Goal: Information Seeking & Learning: Check status

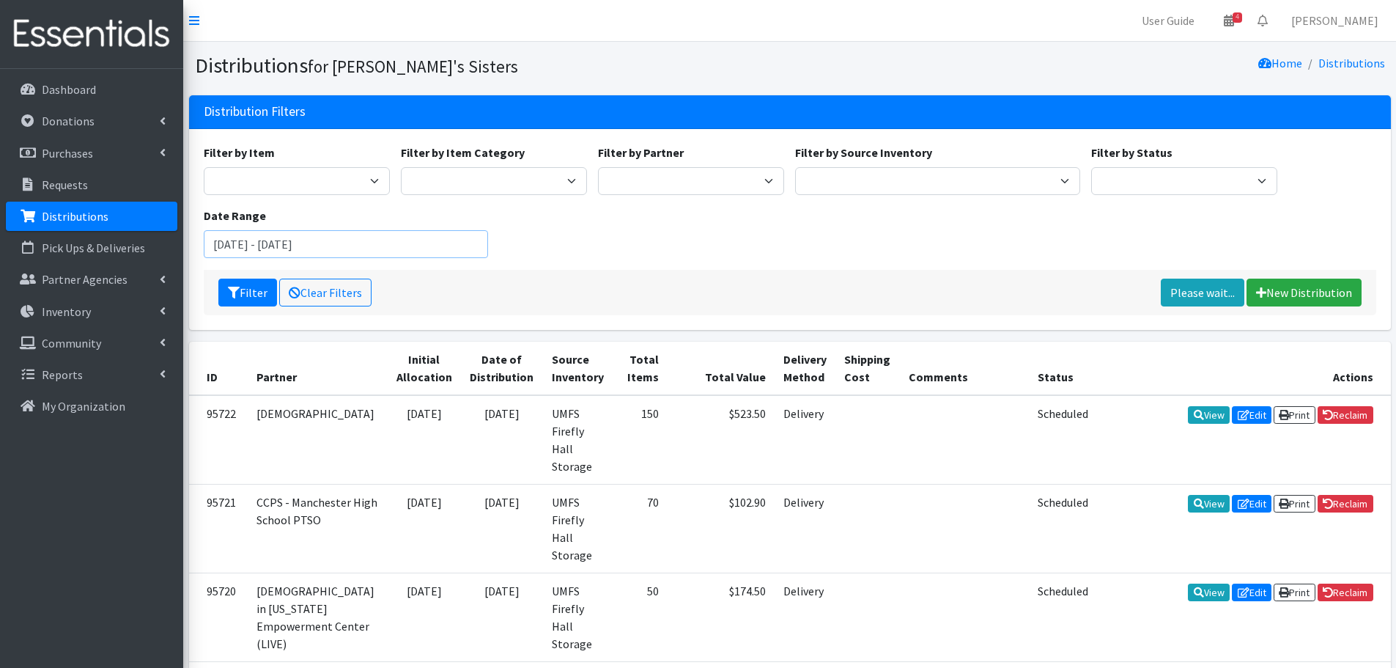
click at [346, 251] on input "January 1, 2025 - December 31, 2025" at bounding box center [346, 244] width 285 height 28
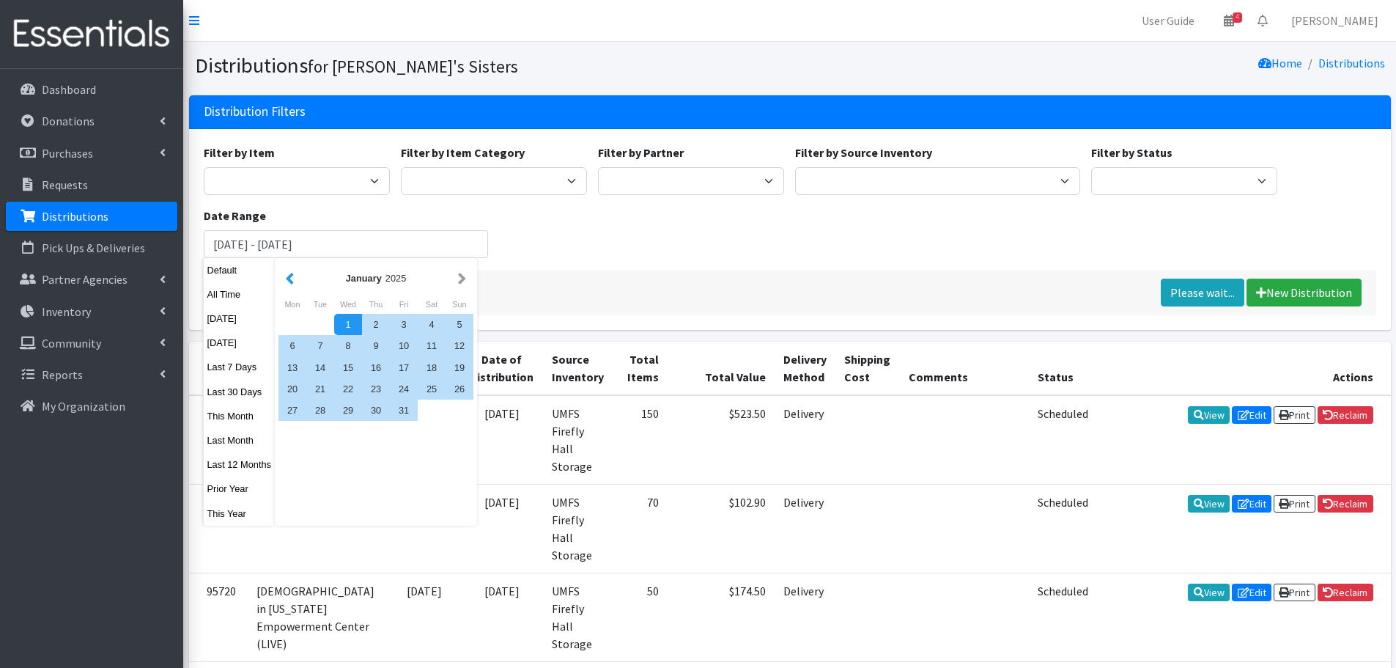
click at [289, 276] on button "button" at bounding box center [289, 278] width 15 height 18
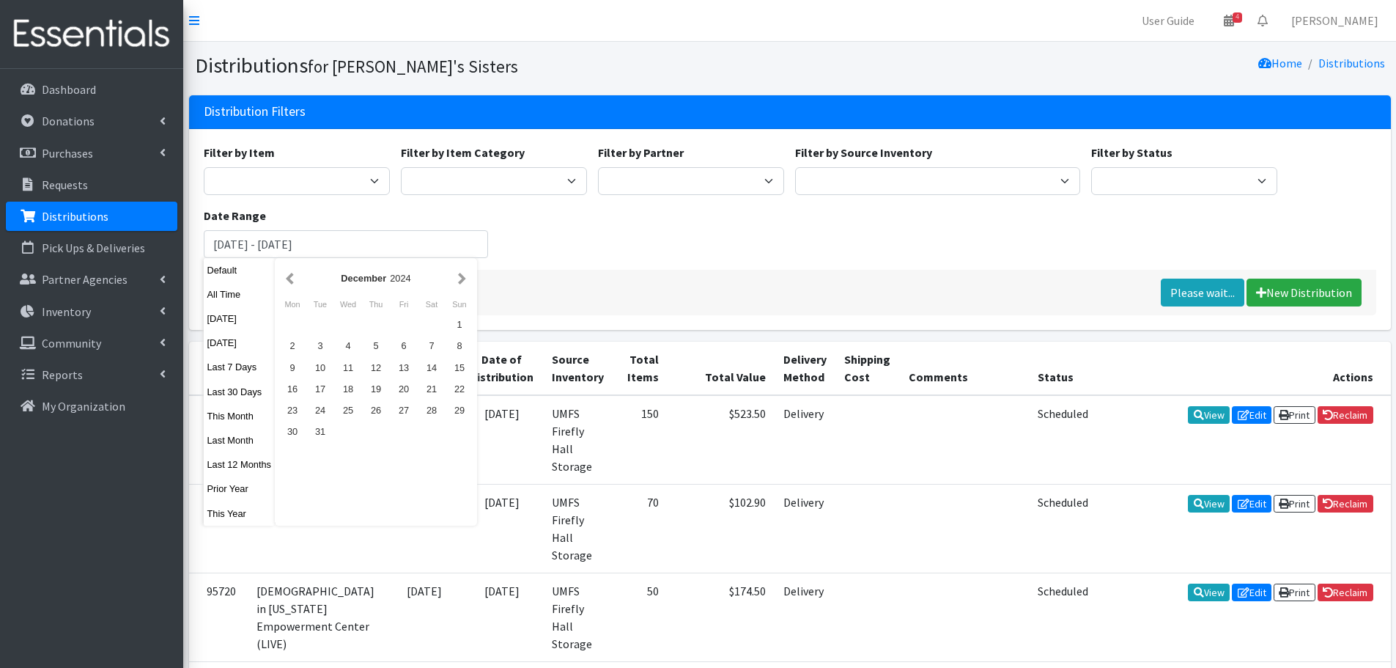
click at [289, 276] on button "button" at bounding box center [289, 278] width 15 height 18
click at [454, 320] on div "1" at bounding box center [460, 324] width 28 height 21
click at [466, 279] on button "button" at bounding box center [461, 278] width 15 height 18
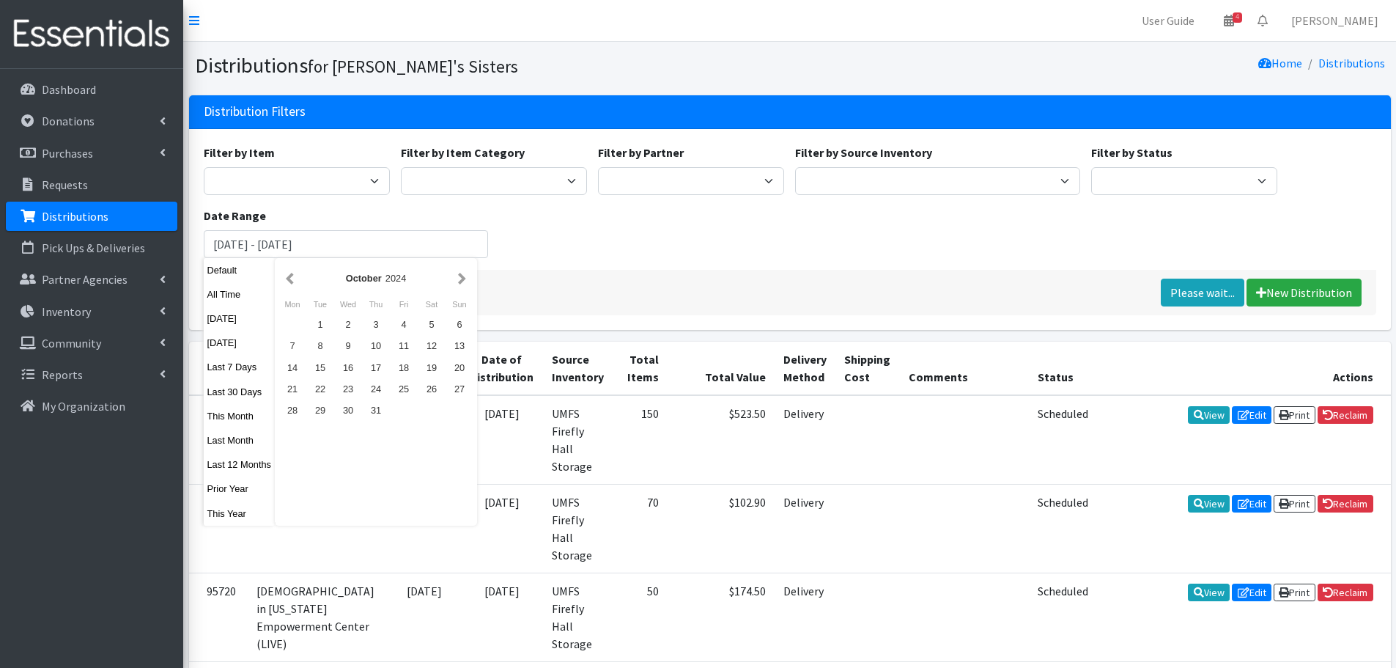
click at [466, 279] on button "button" at bounding box center [461, 278] width 15 height 18
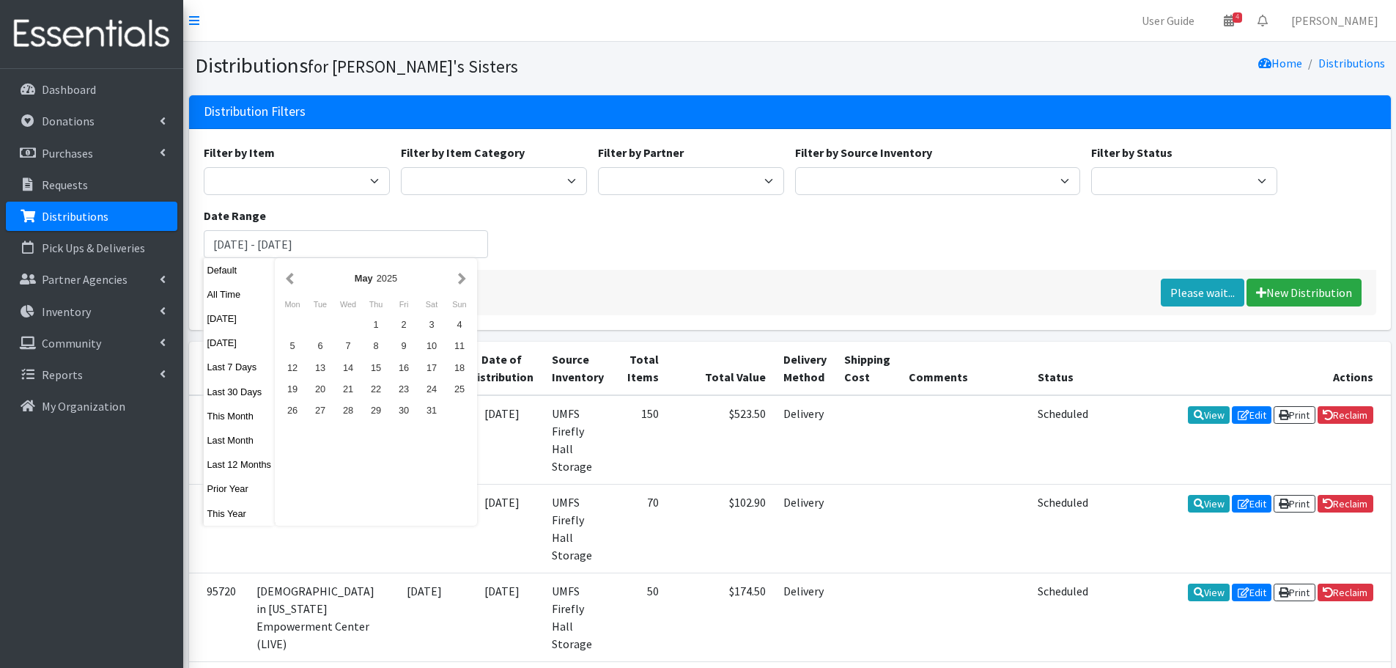
click at [466, 279] on button "button" at bounding box center [461, 278] width 15 height 18
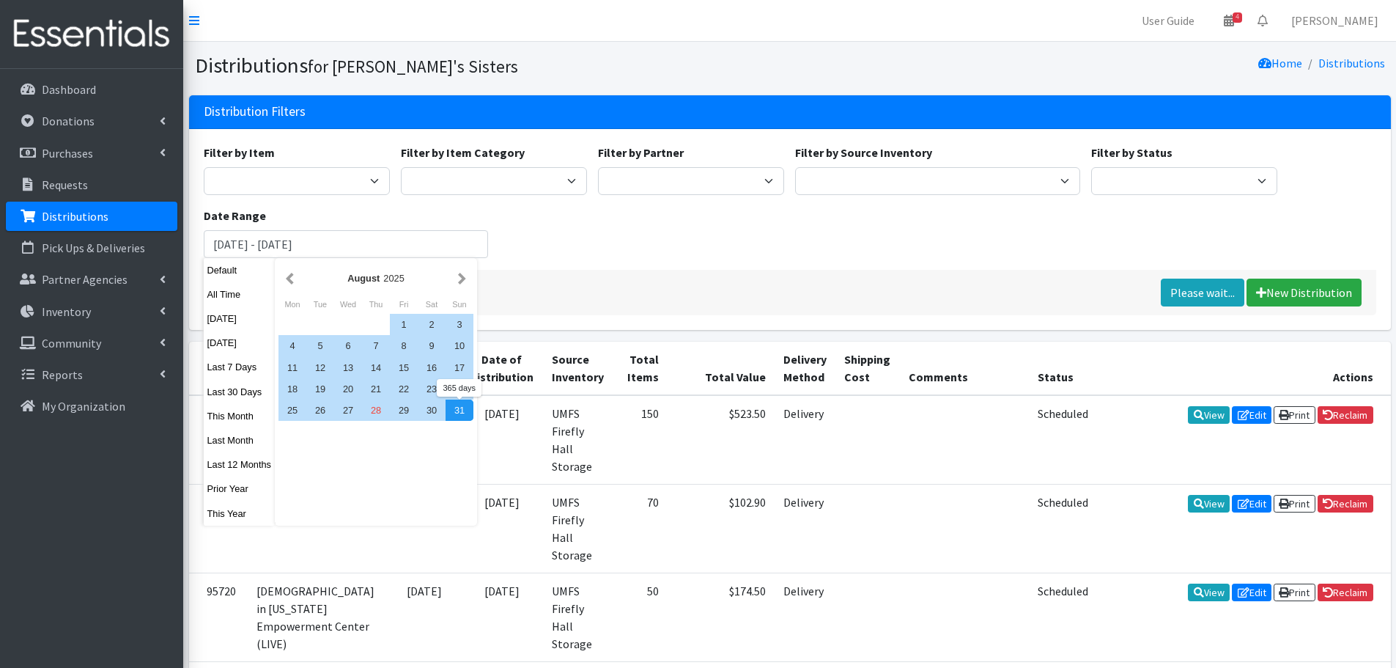
click at [457, 411] on div "31" at bounding box center [460, 410] width 28 height 21
type input "[DATE] - [DATE]"
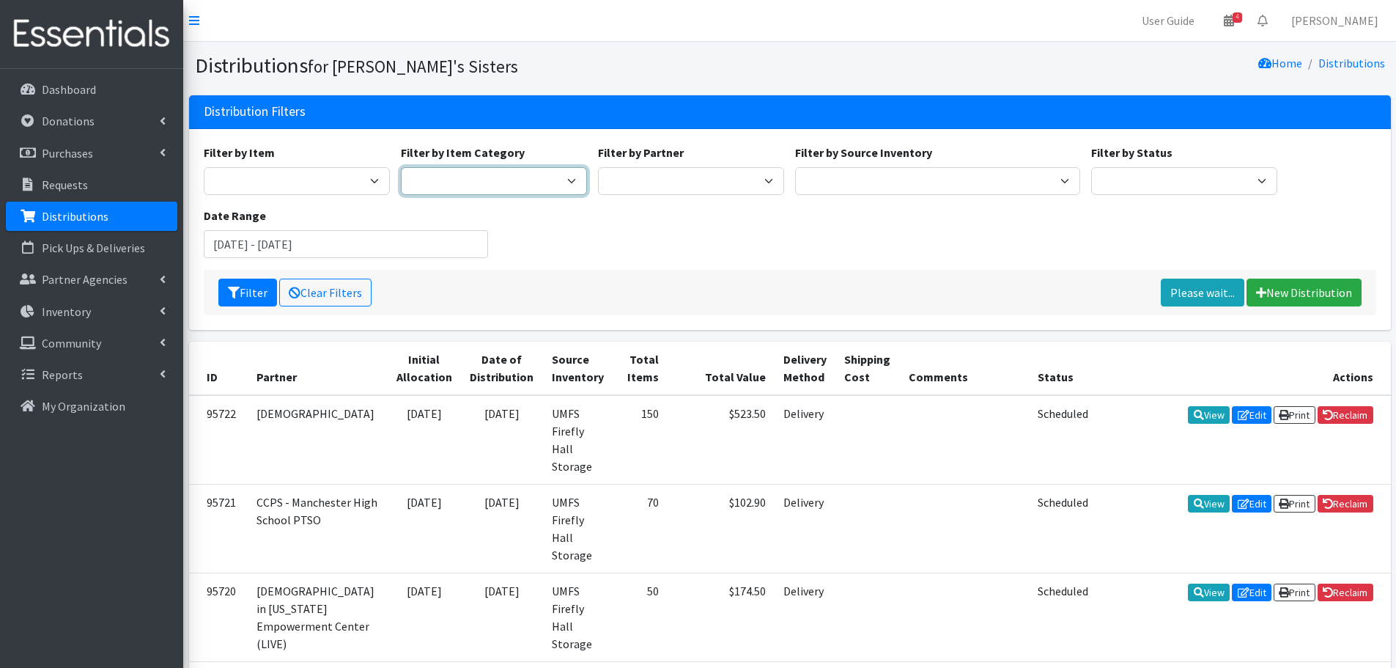
click at [486, 180] on select "Tampons Pads Panty Liners Clothing Retired Kits Do Not Use Things In This Categ…" at bounding box center [494, 181] width 186 height 28
click at [476, 180] on select "Tampons Pads Panty Liners Clothing Retired Kits Do Not Use Things In This Categ…" at bounding box center [494, 181] width 186 height 28
click at [322, 185] on select "Kit - 10 Count Tampon Only (10 tampons) Kit - Mixed (10 pads, 5 liners, 5 tampo…" at bounding box center [297, 181] width 186 height 28
select select "12411"
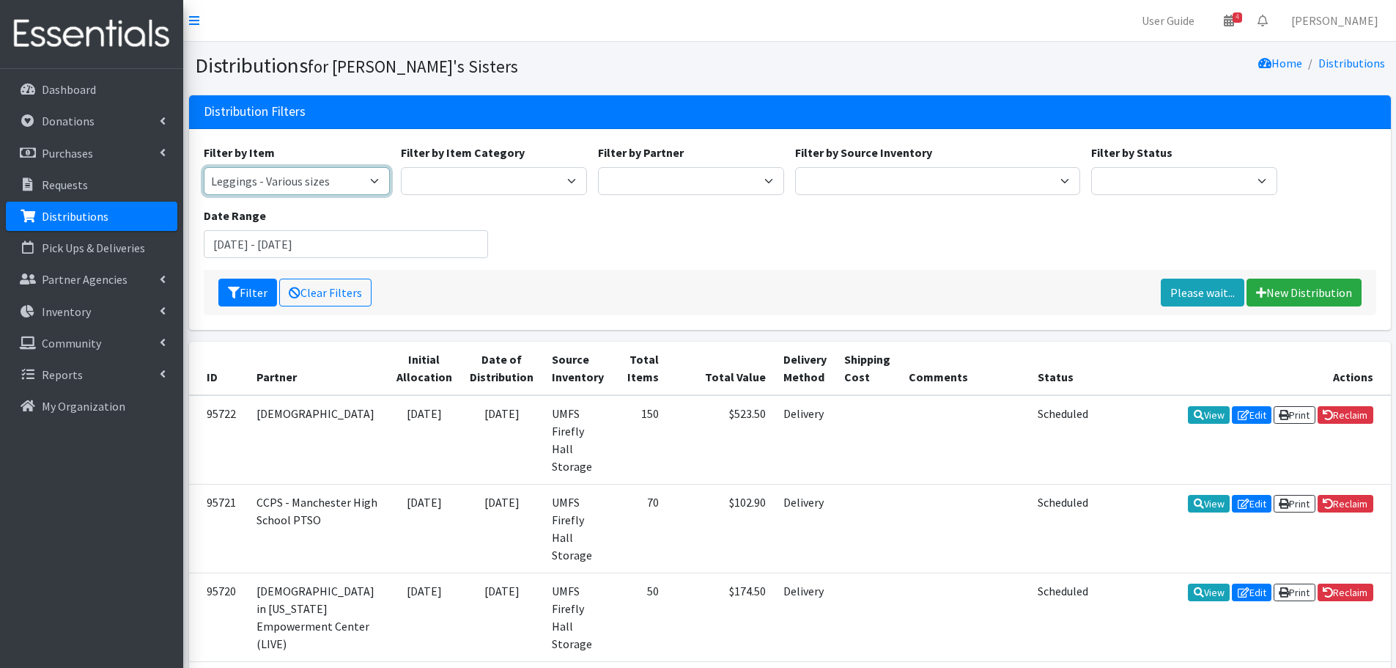
click at [204, 167] on select "Kit - 10 Count Tampon Only (10 tampons) Kit - Mixed (10 pads, 5 liners, 5 tampo…" at bounding box center [297, 181] width 186 height 28
click at [246, 287] on button "Filter" at bounding box center [247, 293] width 59 height 28
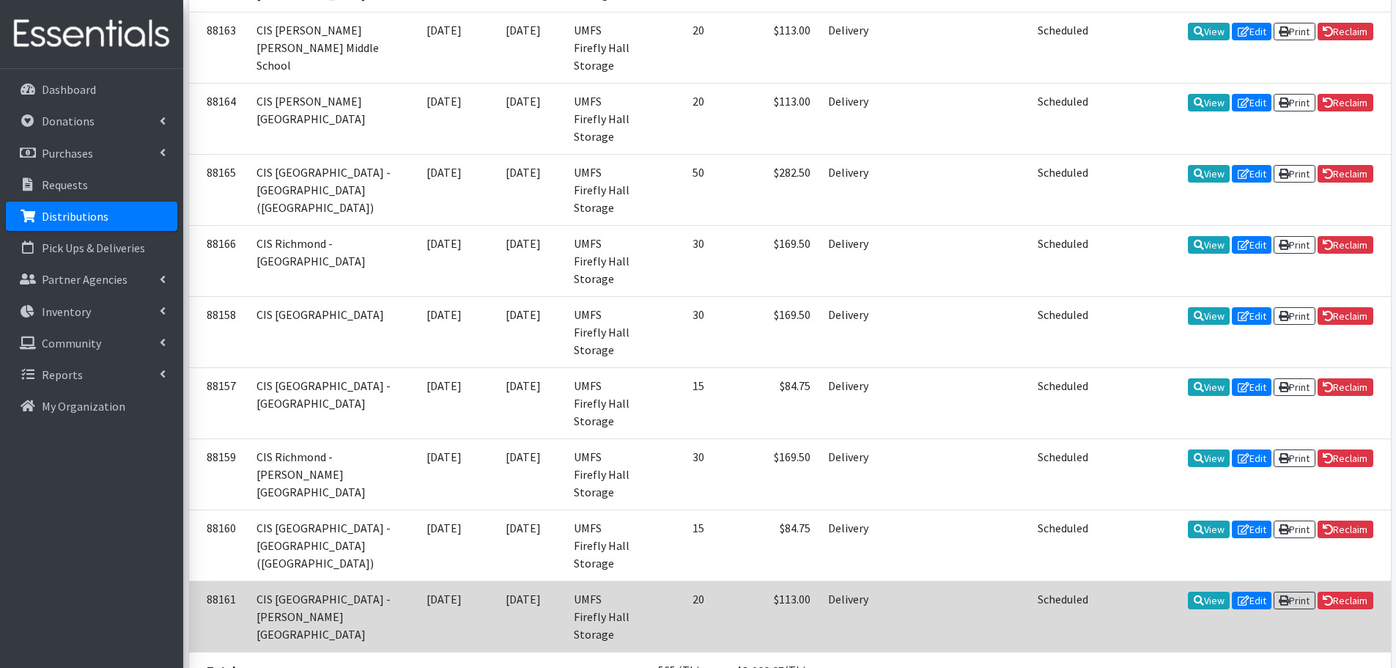
scroll to position [3461, 0]
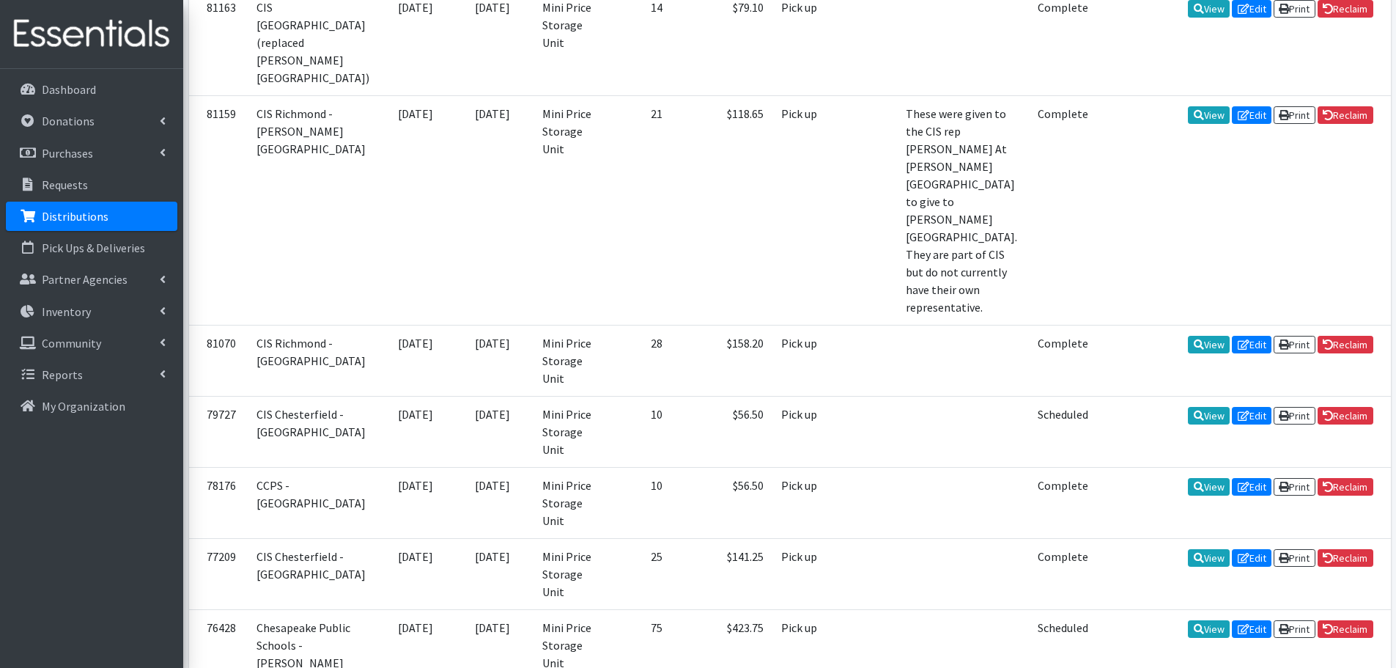
scroll to position [952, 0]
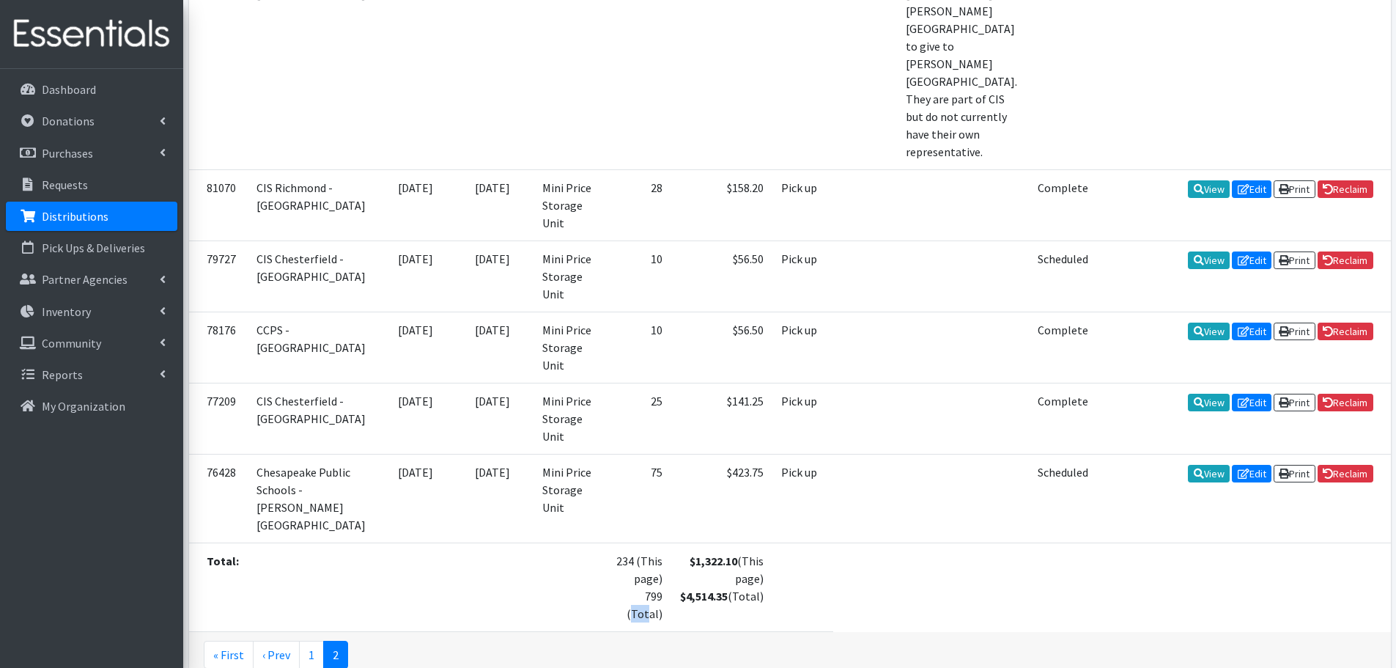
drag, startPoint x: 603, startPoint y: 506, endPoint x: 620, endPoint y: 507, distance: 16.9
click at [620, 542] on td "234 (This page) 799 (Total)" at bounding box center [636, 586] width 67 height 89
copy td "799"
click at [225, 641] on link "« First" at bounding box center [229, 655] width 50 height 28
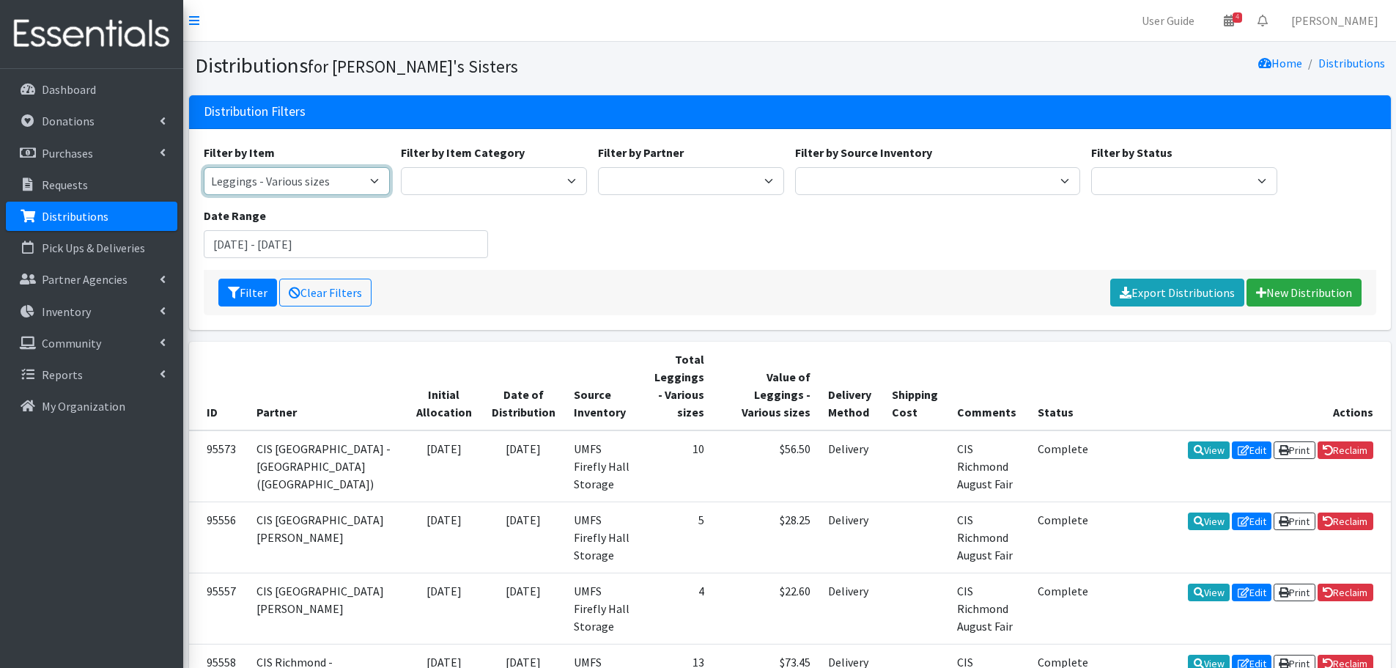
click at [353, 178] on select "Kit - 10 Count Tampon Only (10 tampons) Kit - Mixed (10 pads, 5 liners, 5 tampo…" at bounding box center [297, 181] width 186 height 28
select select "10495"
click at [204, 167] on select "Kit - 10 Count Tampon Only (10 tampons) Kit - Mixed (10 pads, 5 liners, 5 tampo…" at bounding box center [297, 181] width 186 height 28
click at [237, 292] on icon "submit" at bounding box center [234, 293] width 12 height 12
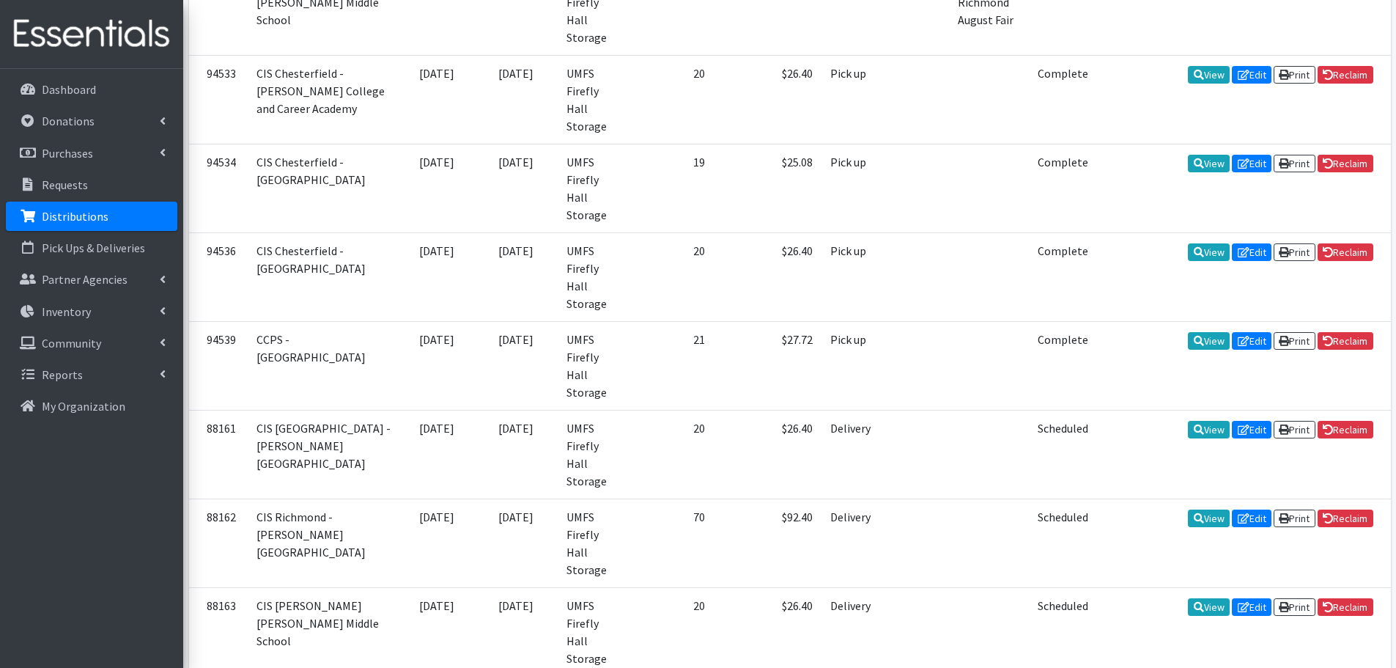
scroll to position [3654, 0]
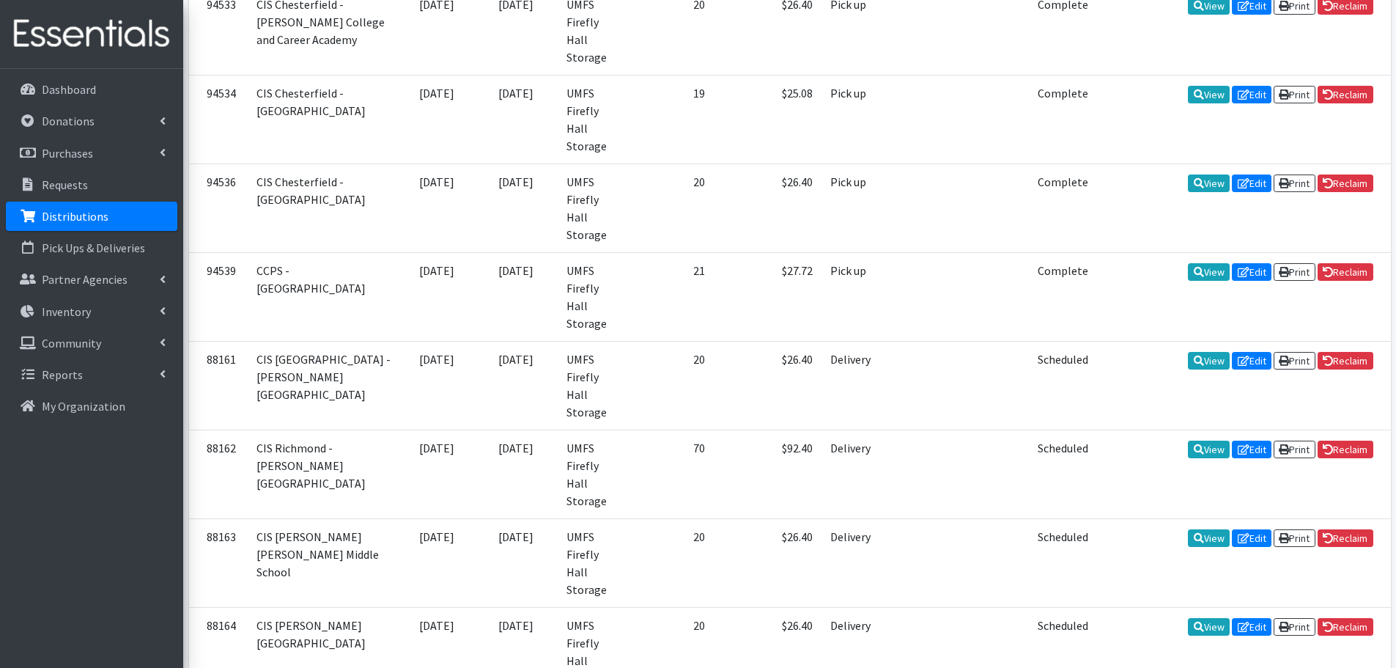
drag, startPoint x: 647, startPoint y: 493, endPoint x: 672, endPoint y: 493, distance: 25.7
copy td "1,111"
